Goal: Transaction & Acquisition: Purchase product/service

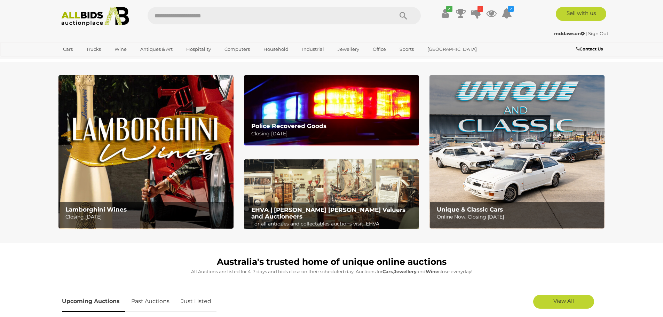
click at [199, 304] on link "Just Listed" at bounding box center [196, 301] width 41 height 21
click at [478, 12] on icon at bounding box center [476, 13] width 10 height 13
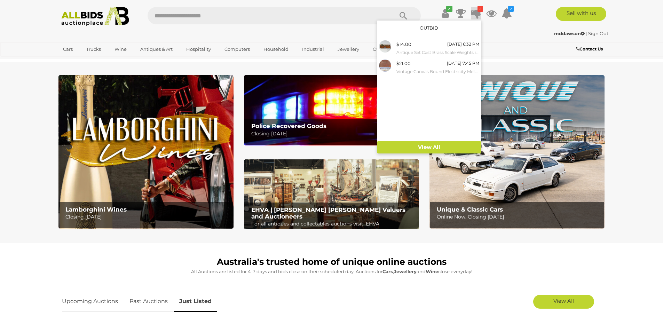
click at [478, 12] on icon at bounding box center [476, 13] width 10 height 13
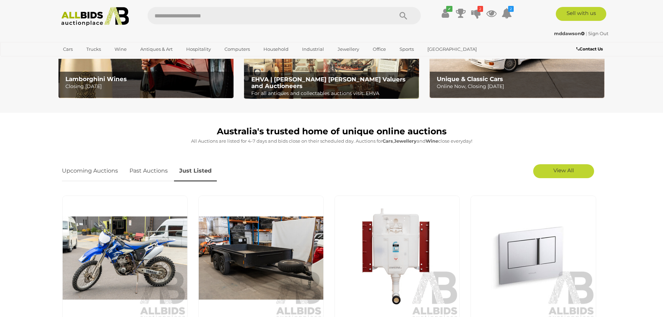
scroll to position [174, 0]
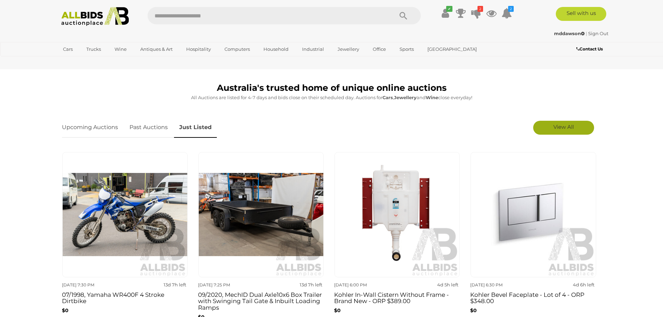
click at [567, 129] on span "View All" at bounding box center [563, 126] width 21 height 7
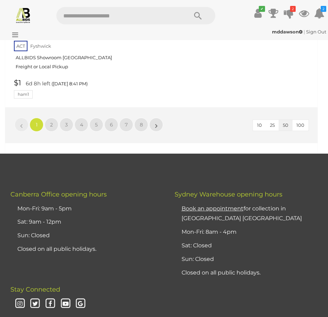
scroll to position [10781, 0]
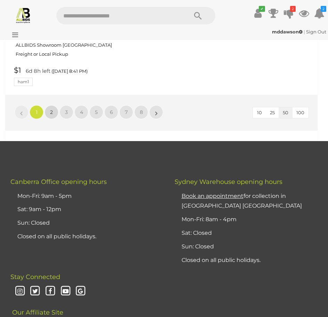
click at [54, 114] on link "2" at bounding box center [52, 112] width 14 height 14
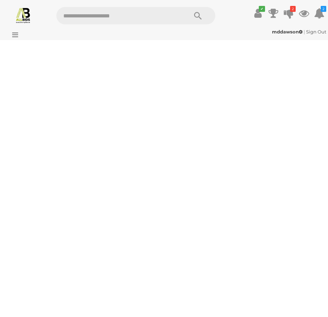
scroll to position [0, 0]
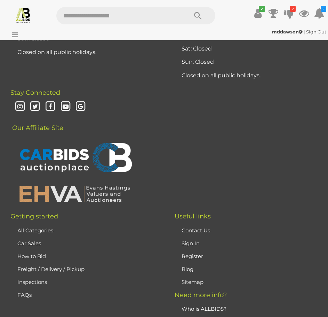
scroll to position [10513, 0]
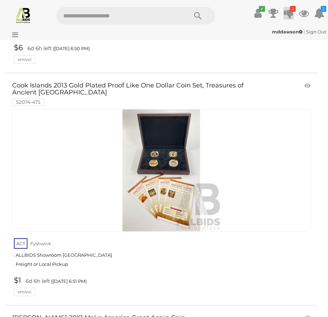
click at [289, 13] on icon at bounding box center [289, 13] width 10 height 13
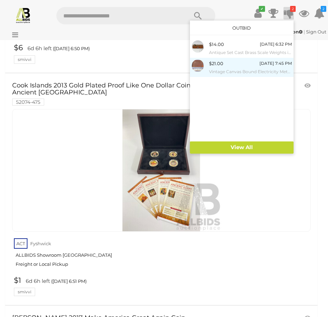
click at [217, 66] on div "$21.00" at bounding box center [216, 63] width 14 height 8
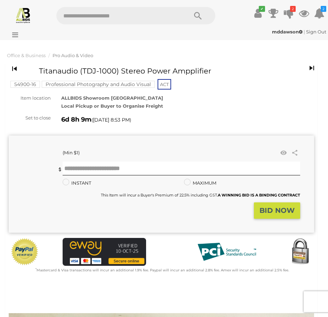
drag, startPoint x: 83, startPoint y: 70, endPoint x: 115, endPoint y: 69, distance: 31.7
click at [115, 69] on h1 "Titanaudio (TDJ-1000) Stereo Power Ampplifier" at bounding box center [151, 71] width 225 height 8
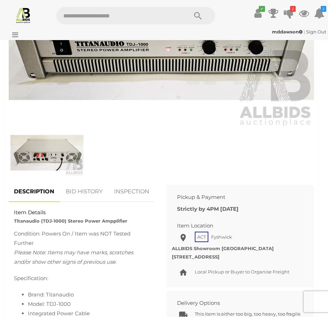
scroll to position [348, 0]
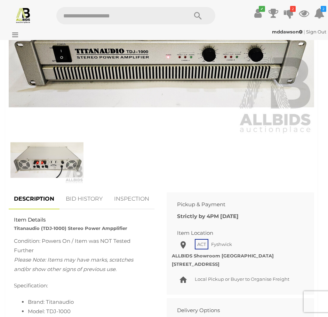
click at [48, 161] on img at bounding box center [46, 159] width 73 height 47
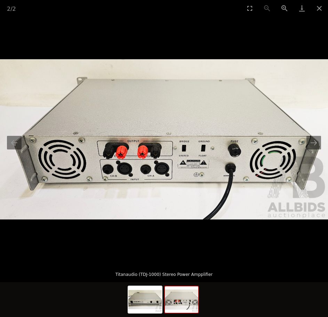
scroll to position [452, 0]
click at [150, 298] on img at bounding box center [144, 299] width 33 height 26
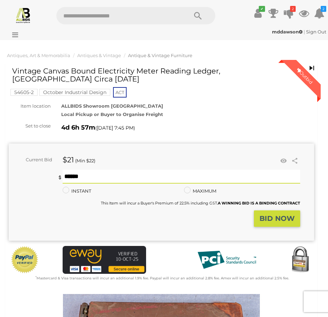
click at [69, 175] on input "text" at bounding box center [182, 176] width 238 height 14
type input "**"
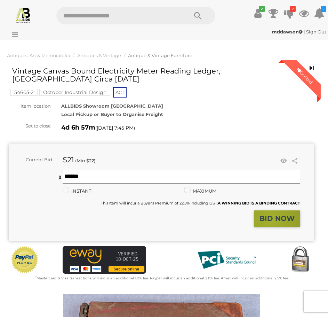
click at [271, 219] on strong "BID NOW" at bounding box center [276, 218] width 35 height 8
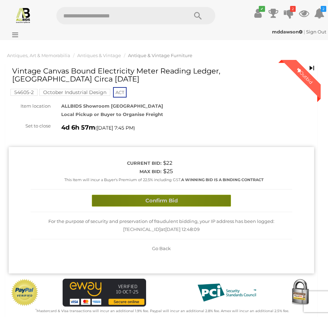
click at [169, 200] on button "Confirm Bid" at bounding box center [161, 200] width 139 height 12
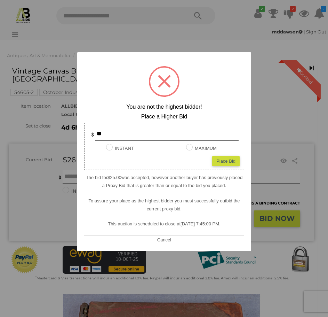
click at [272, 100] on div at bounding box center [164, 158] width 328 height 317
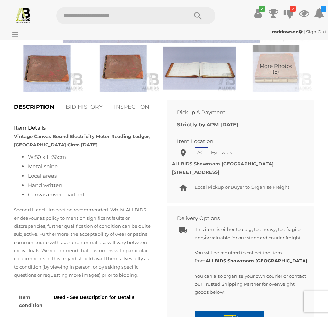
scroll to position [452, 0]
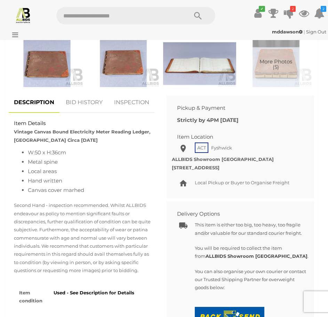
click at [72, 103] on link "BID HISTORY" at bounding box center [84, 102] width 47 height 21
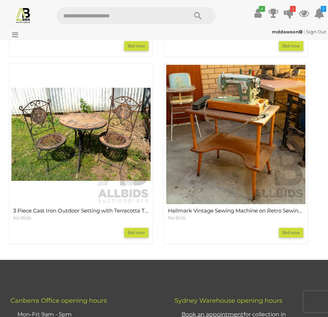
scroll to position [1009, 0]
